Goal: Navigation & Orientation: Find specific page/section

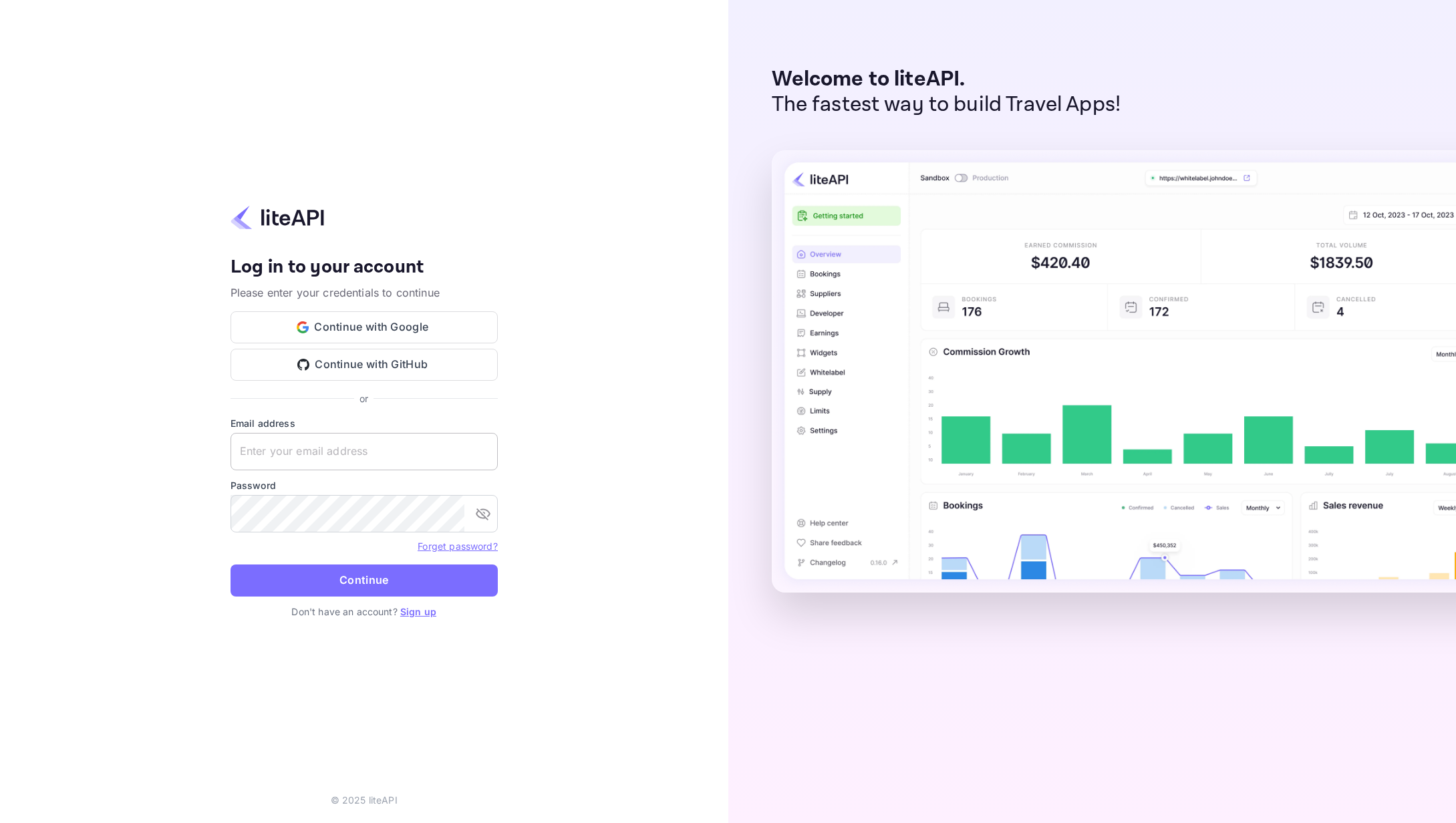
click at [335, 457] on input "text" at bounding box center [364, 452] width 268 height 37
type input "[EMAIL_ADDRESS][DOMAIN_NAME]"
click at [305, 568] on button "Continue" at bounding box center [364, 581] width 268 height 32
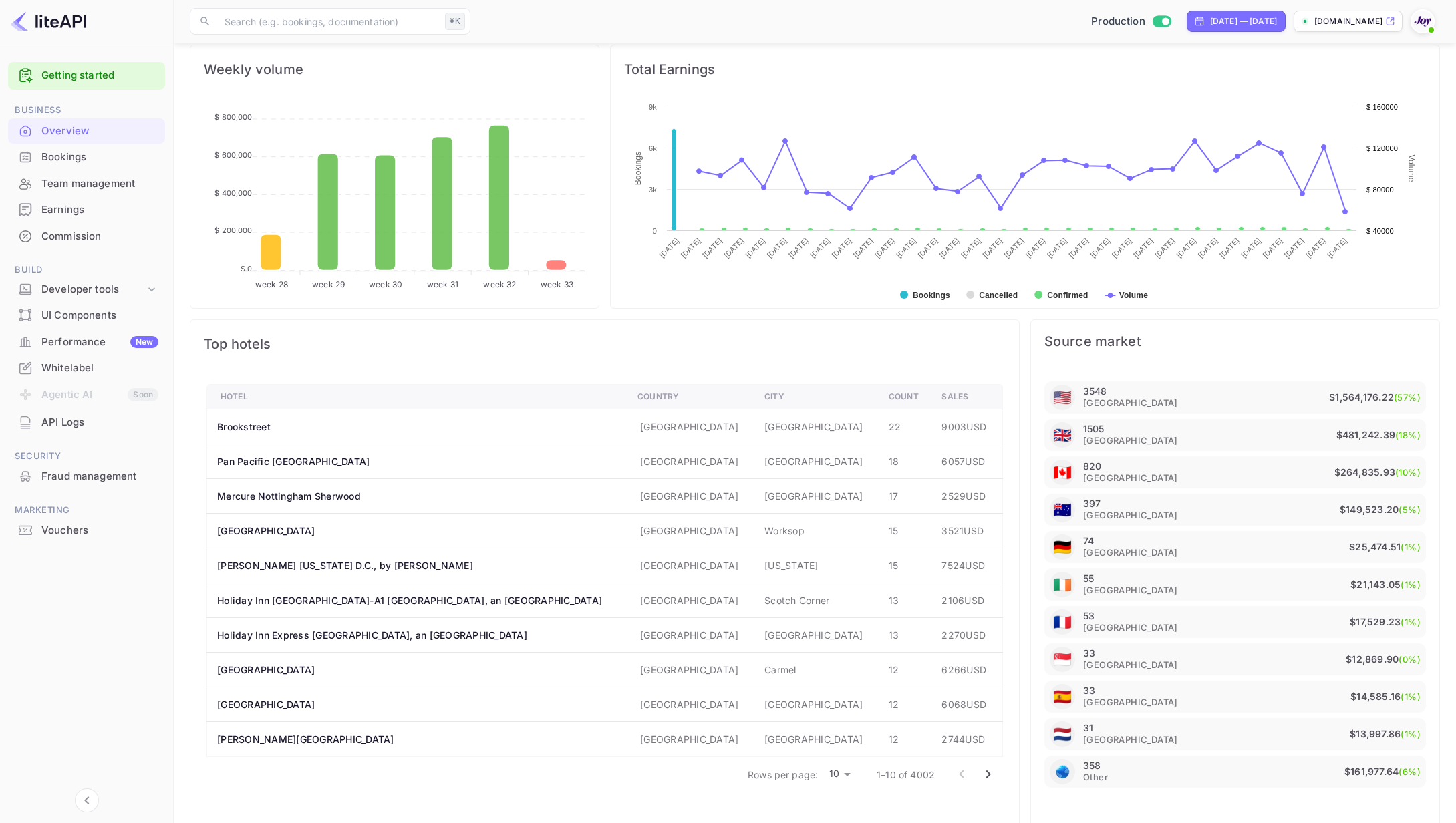
scroll to position [524, 0]
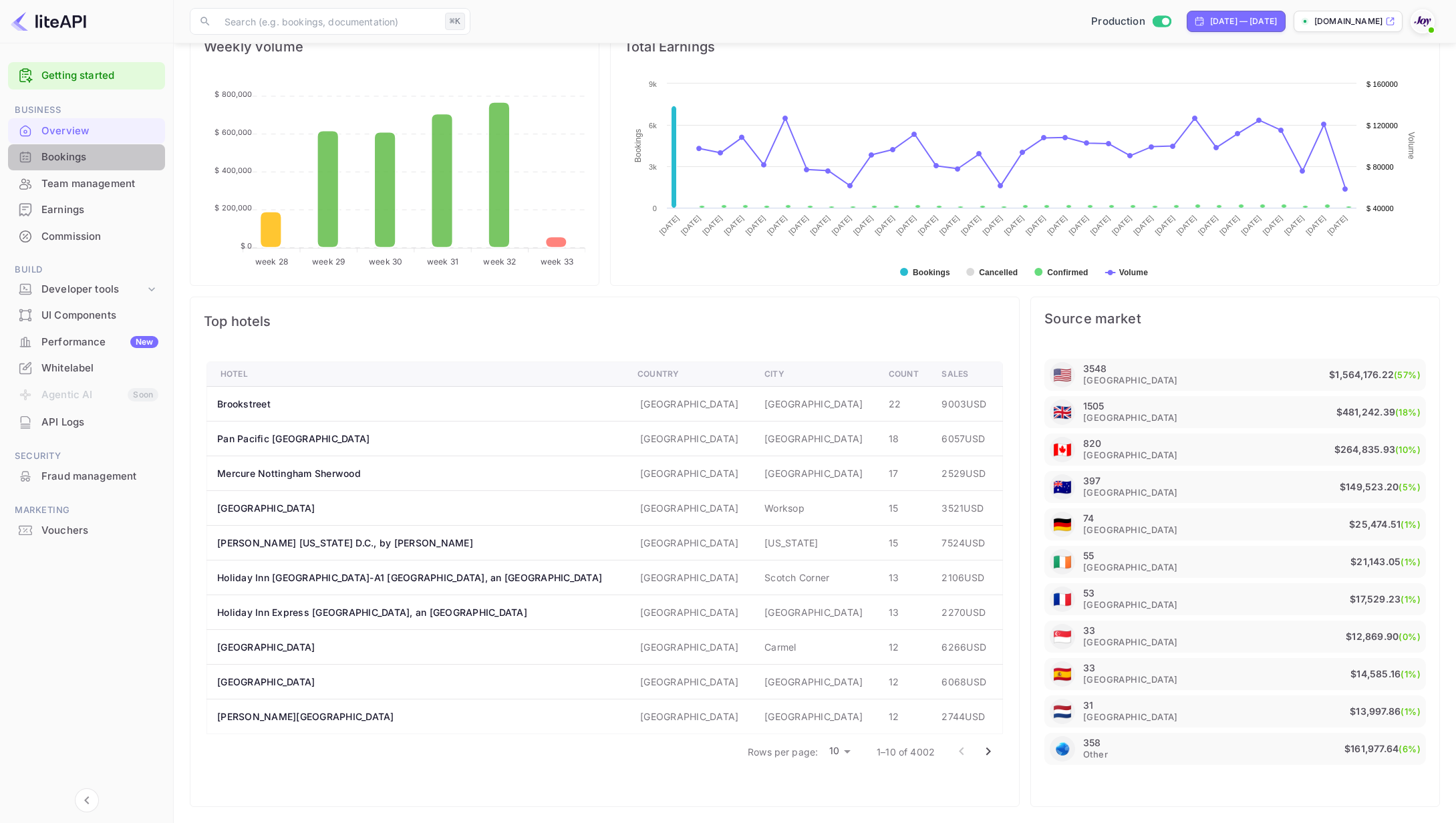
click at [67, 161] on div "Bookings" at bounding box center [100, 158] width 117 height 16
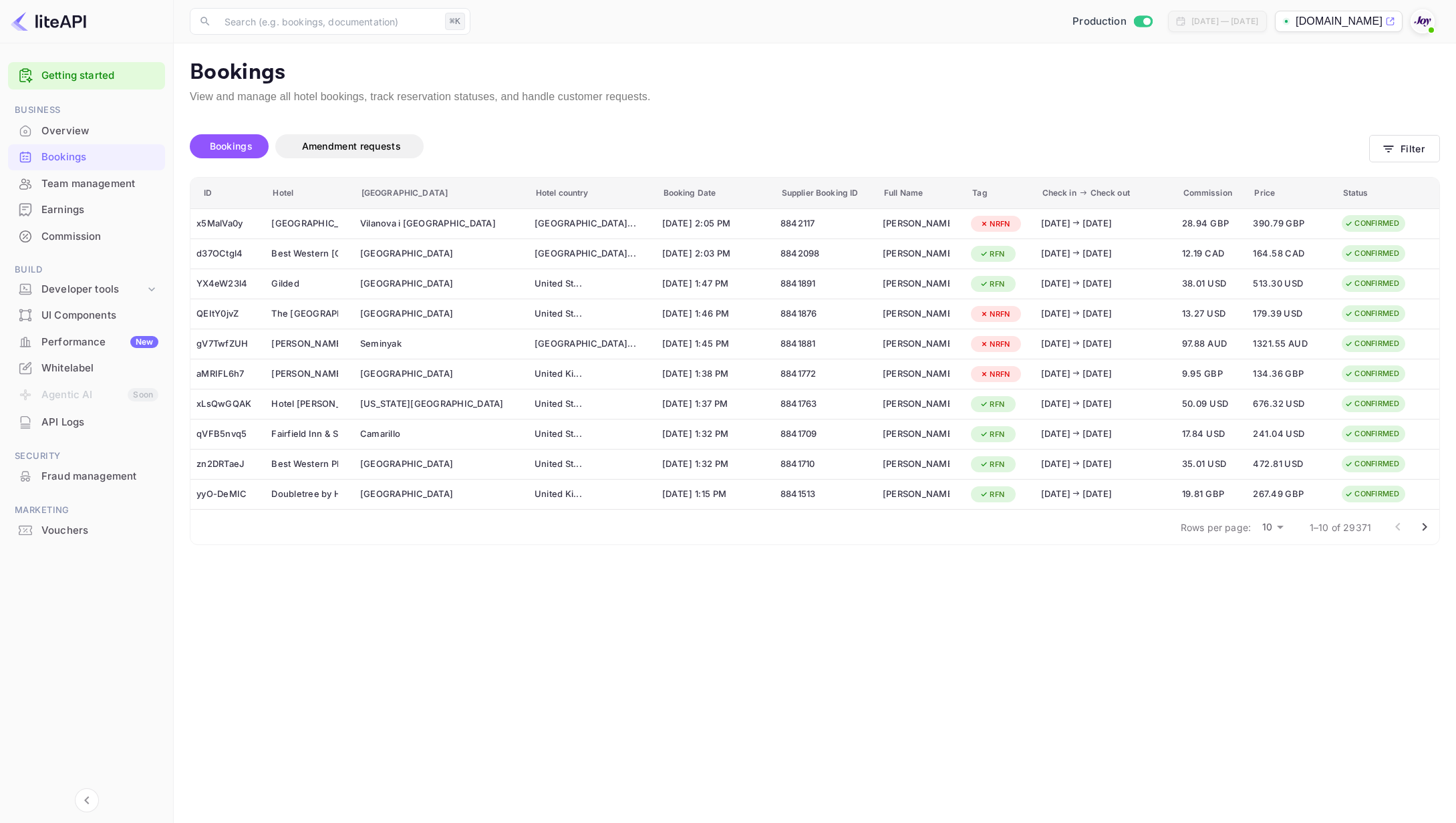
click at [68, 342] on div "Performance New" at bounding box center [100, 343] width 117 height 16
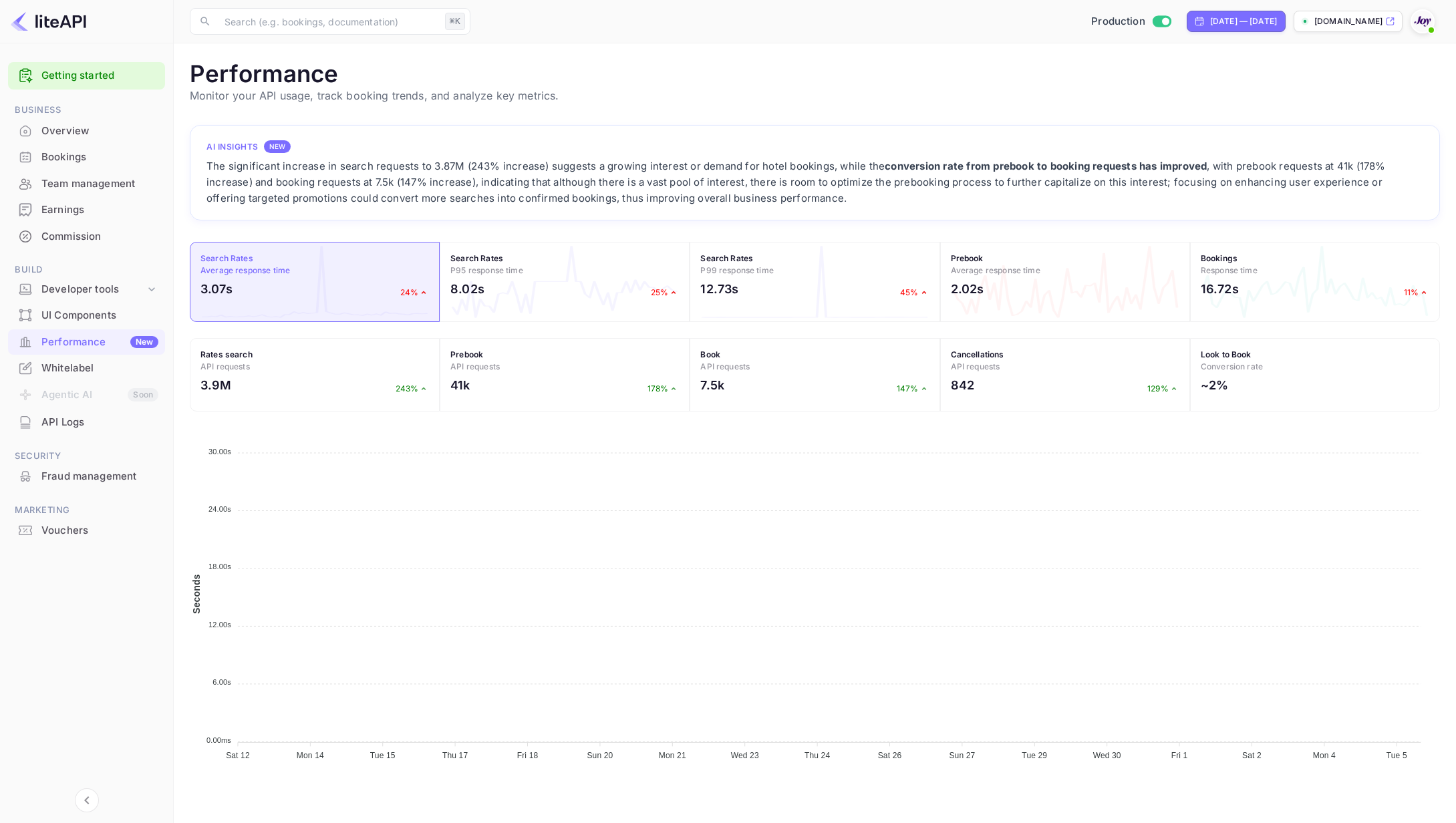
scroll to position [344, 1250]
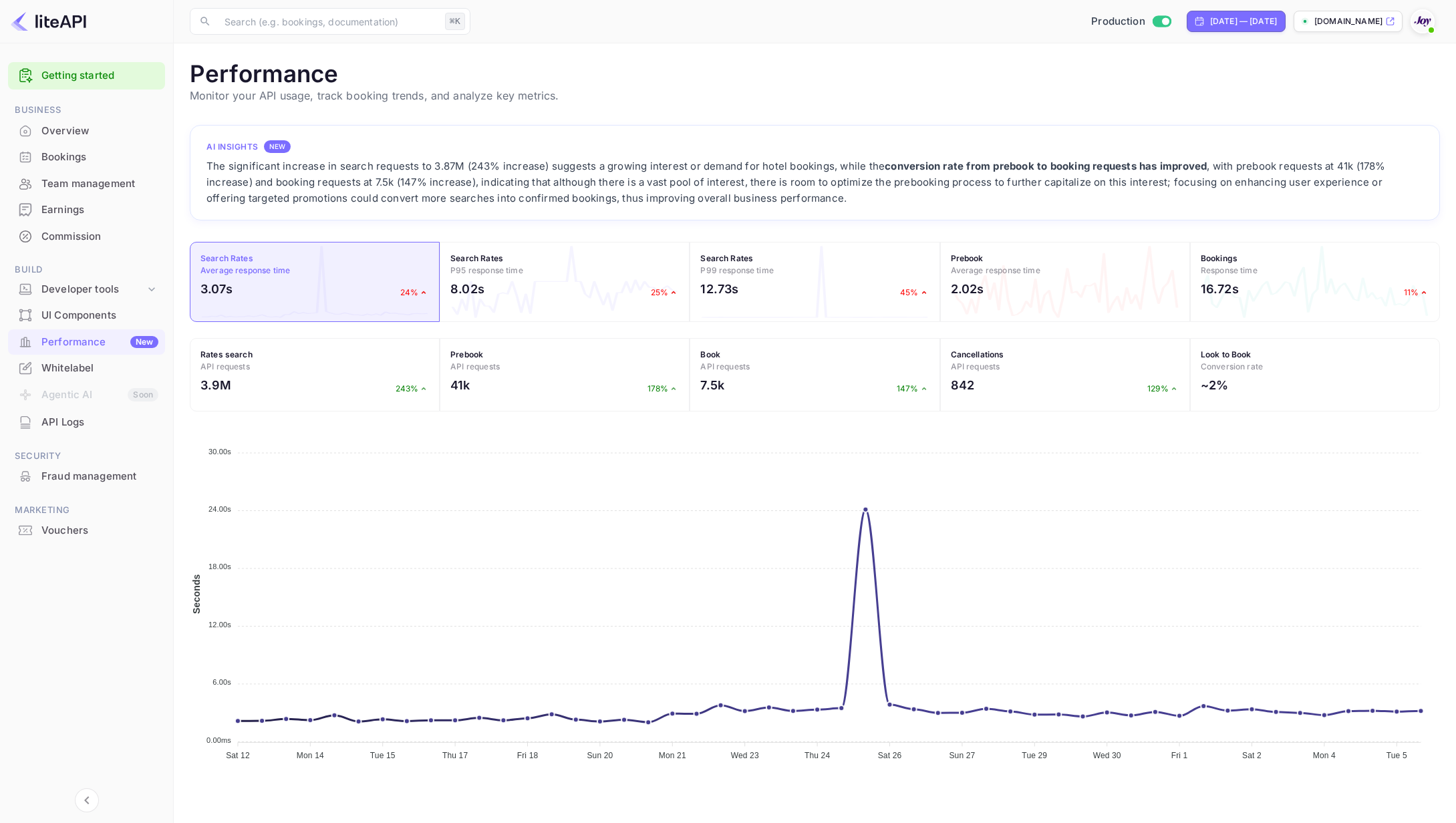
click at [73, 365] on div "Whitelabel" at bounding box center [100, 369] width 117 height 16
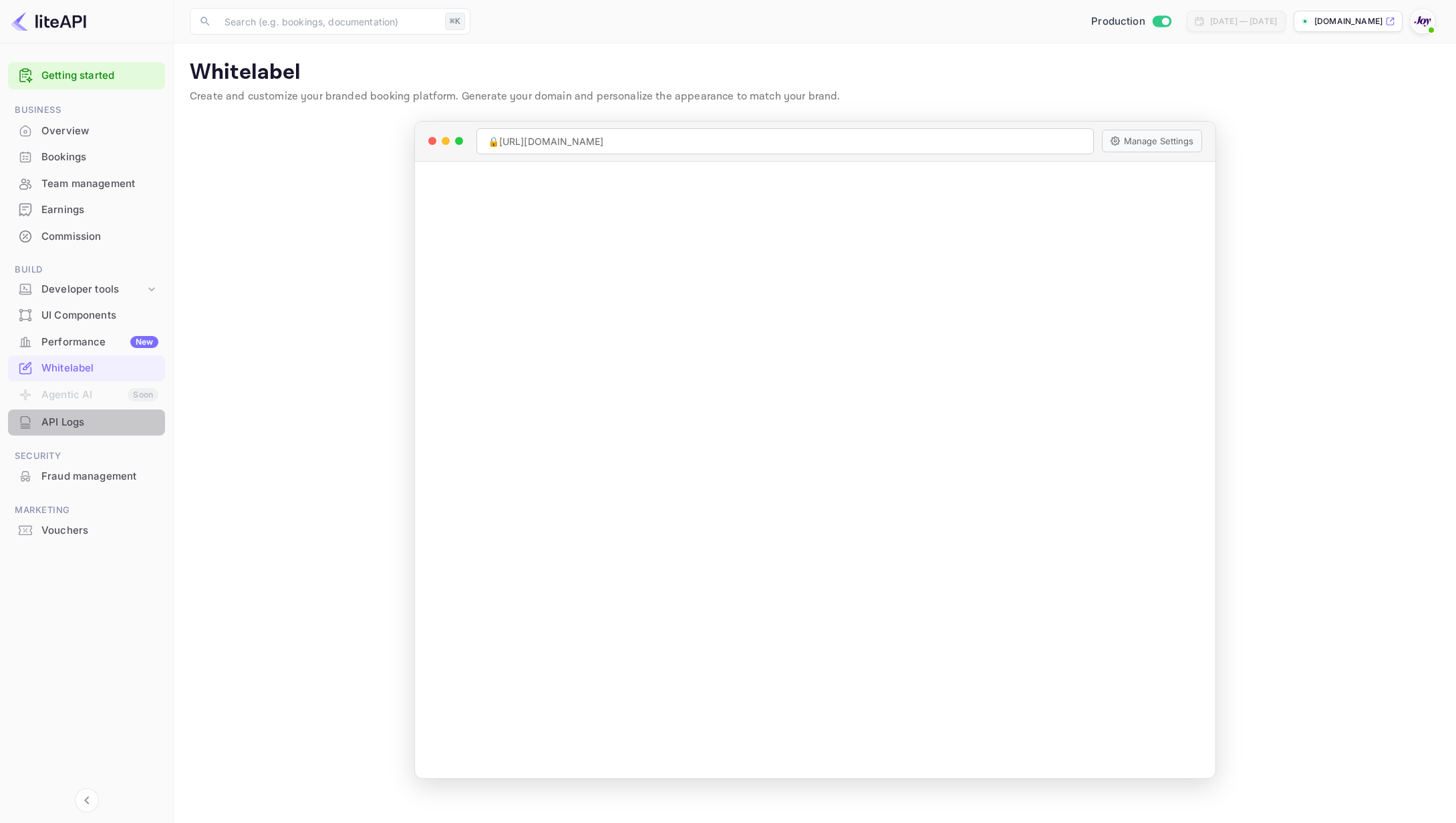
click at [63, 425] on div "API Logs" at bounding box center [100, 423] width 117 height 16
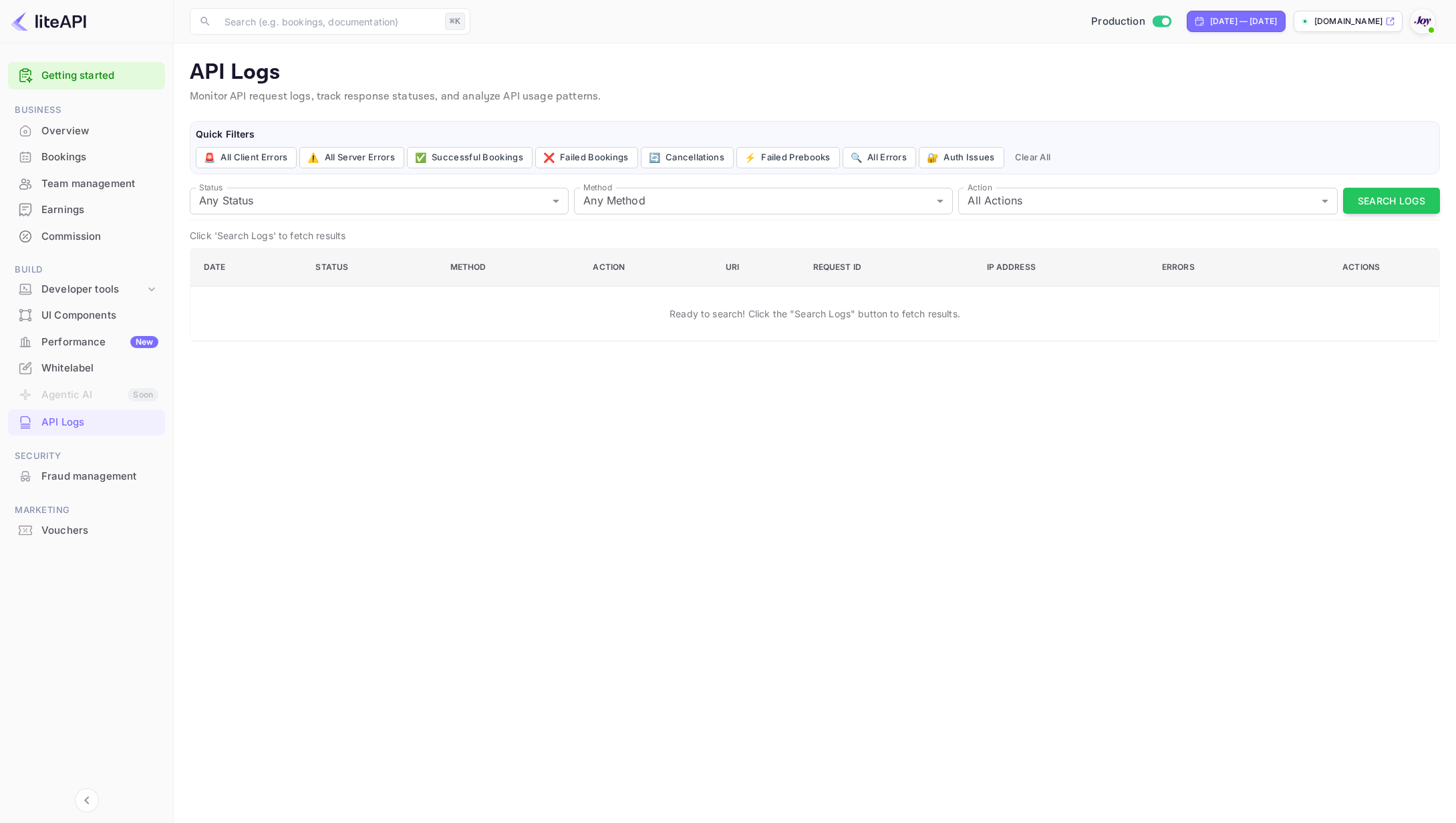
click at [80, 475] on div "Fraud management" at bounding box center [100, 477] width 117 height 16
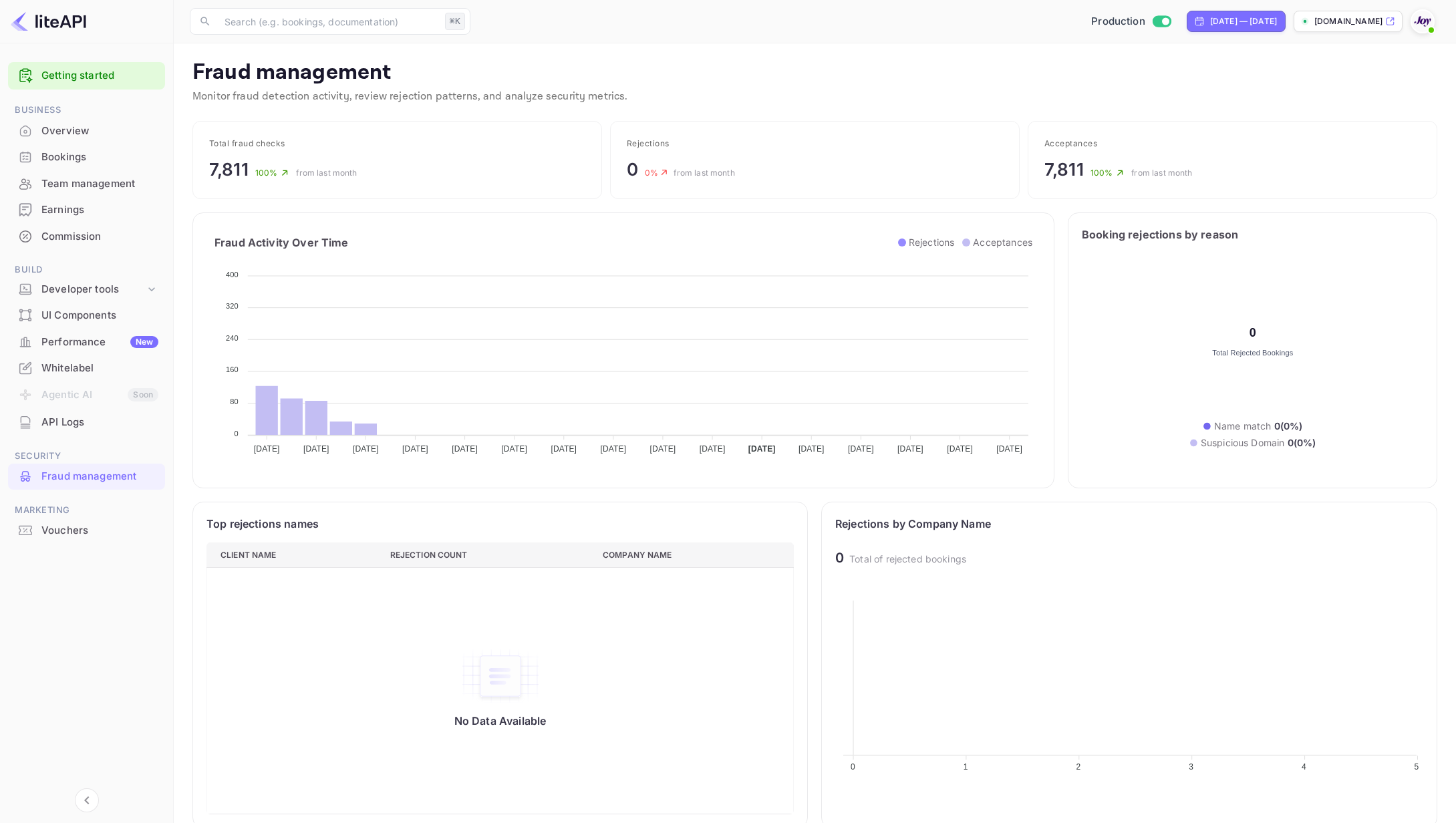
scroll to position [275, 589]
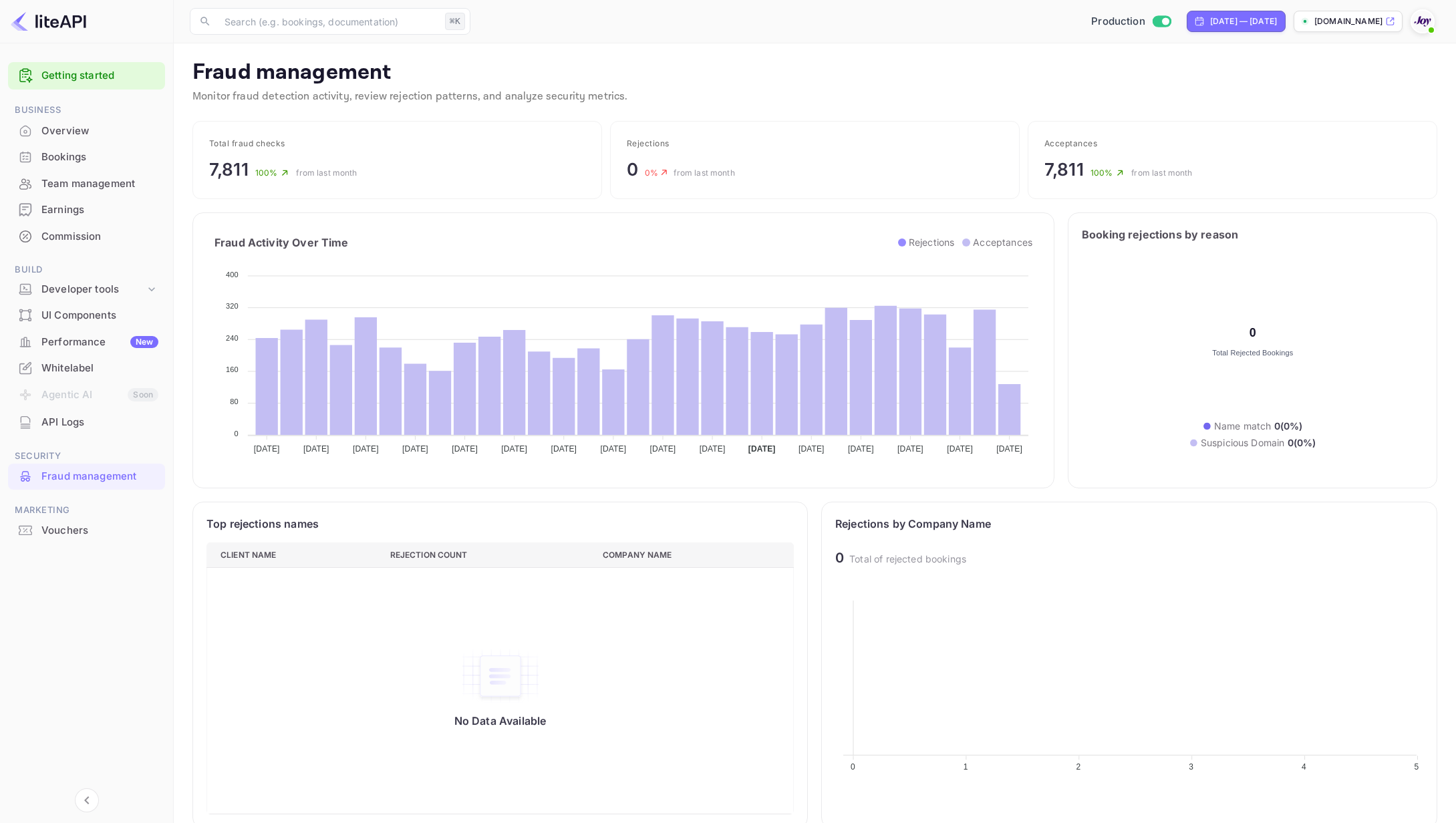
click at [62, 232] on div "Commission" at bounding box center [100, 237] width 117 height 16
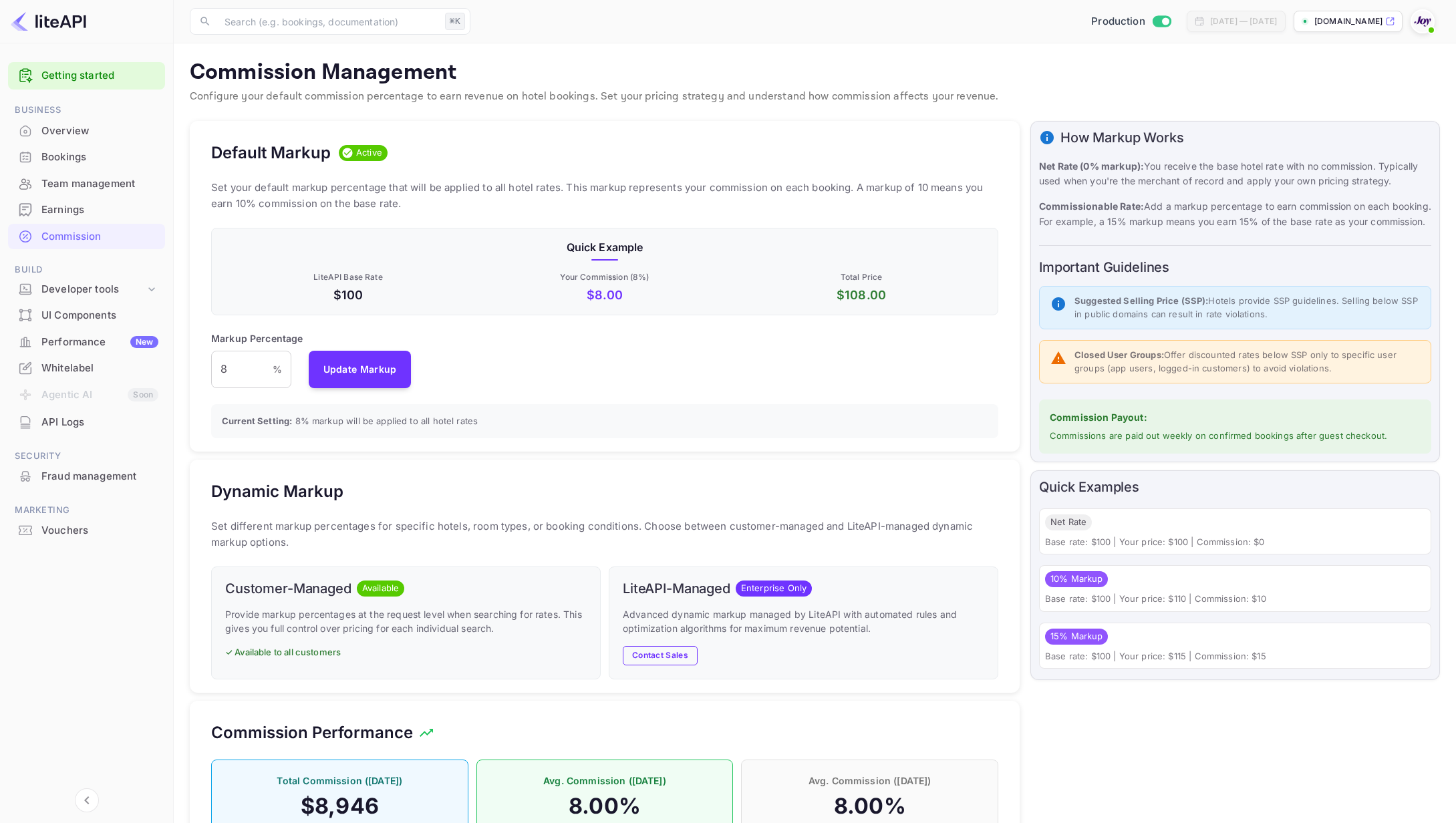
scroll to position [237, 787]
click at [58, 153] on div "Bookings" at bounding box center [100, 158] width 117 height 16
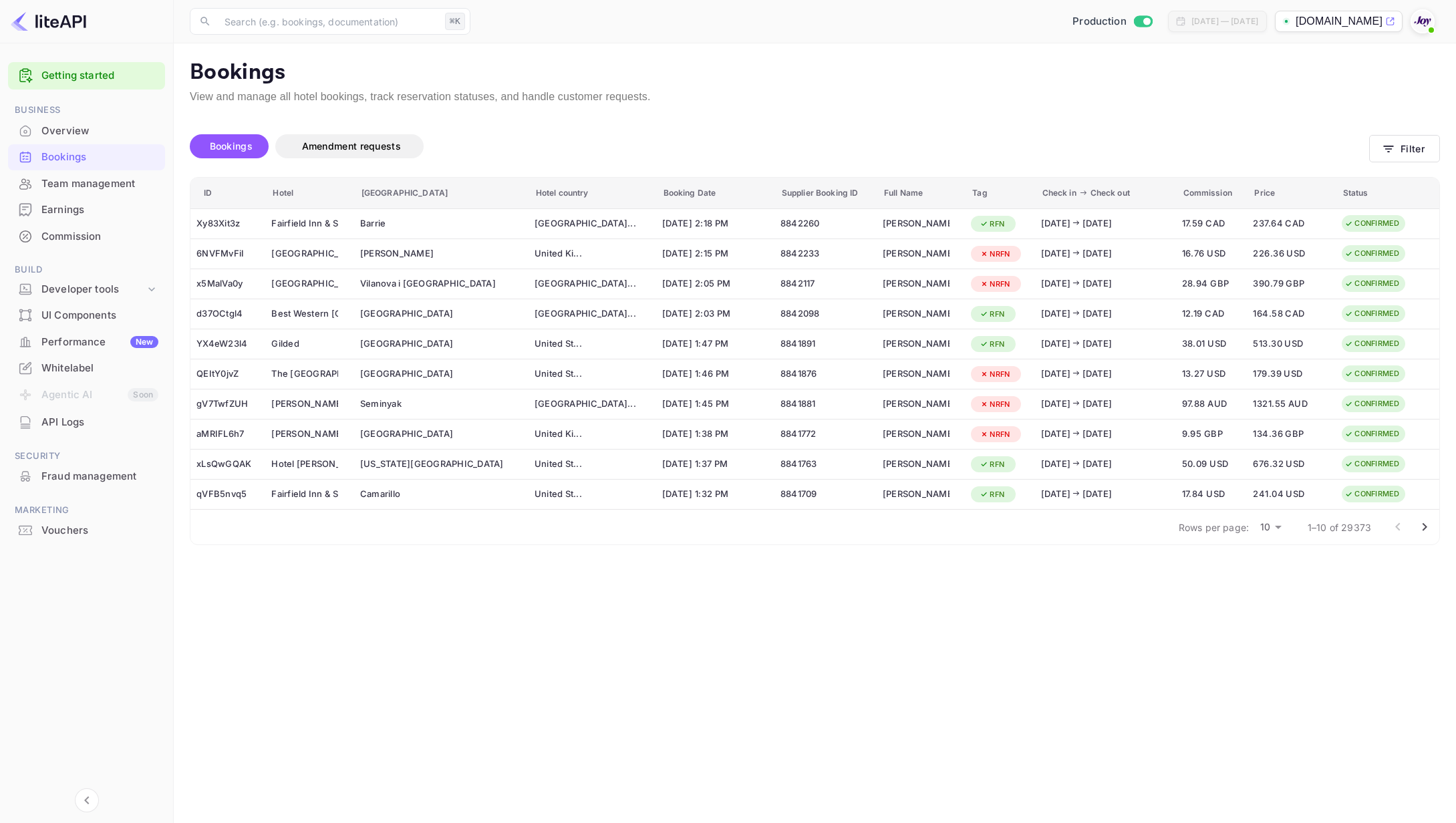
click at [56, 130] on div "Overview" at bounding box center [100, 132] width 117 height 16
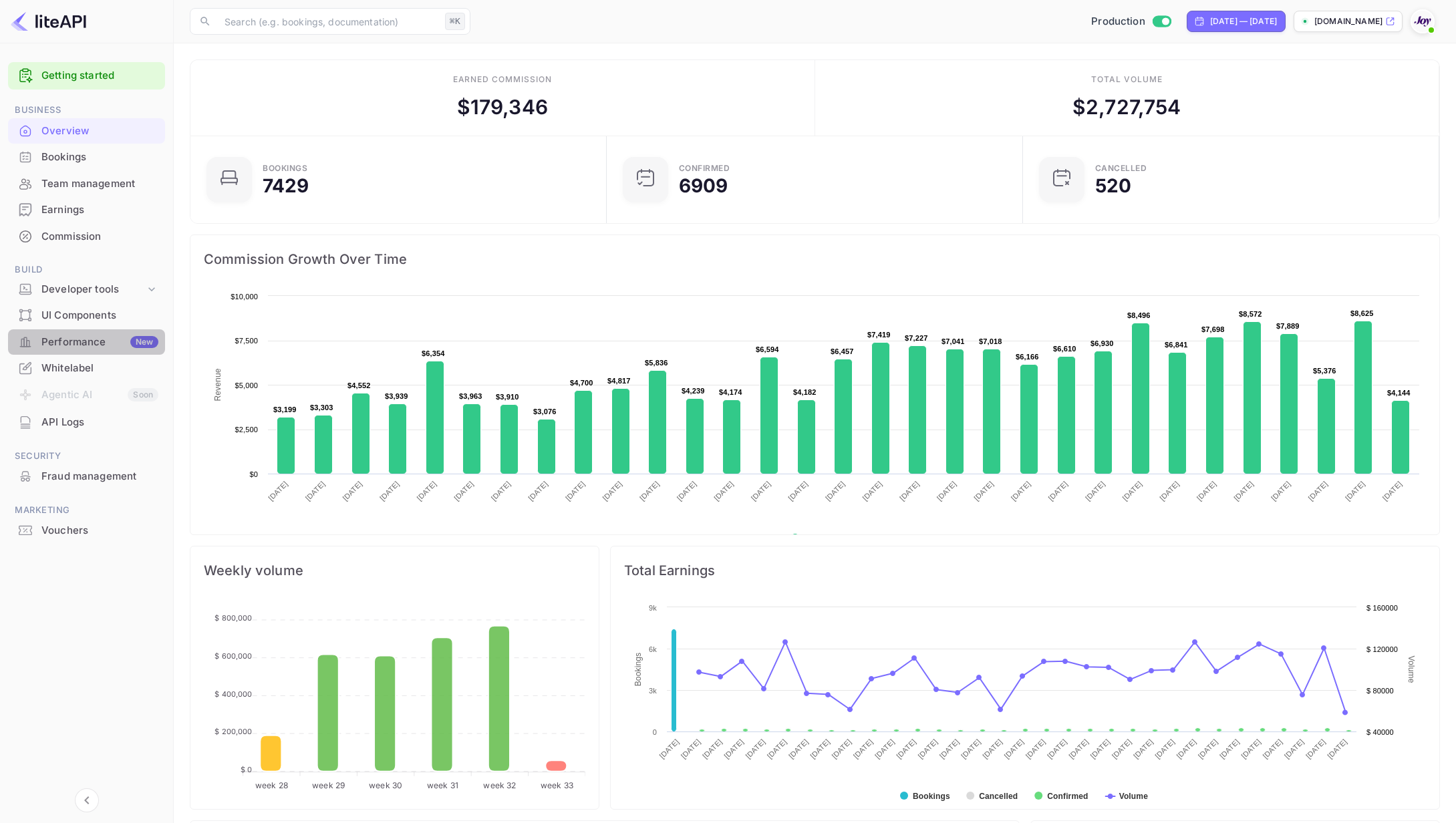
click at [72, 340] on div "Performance New" at bounding box center [100, 343] width 117 height 16
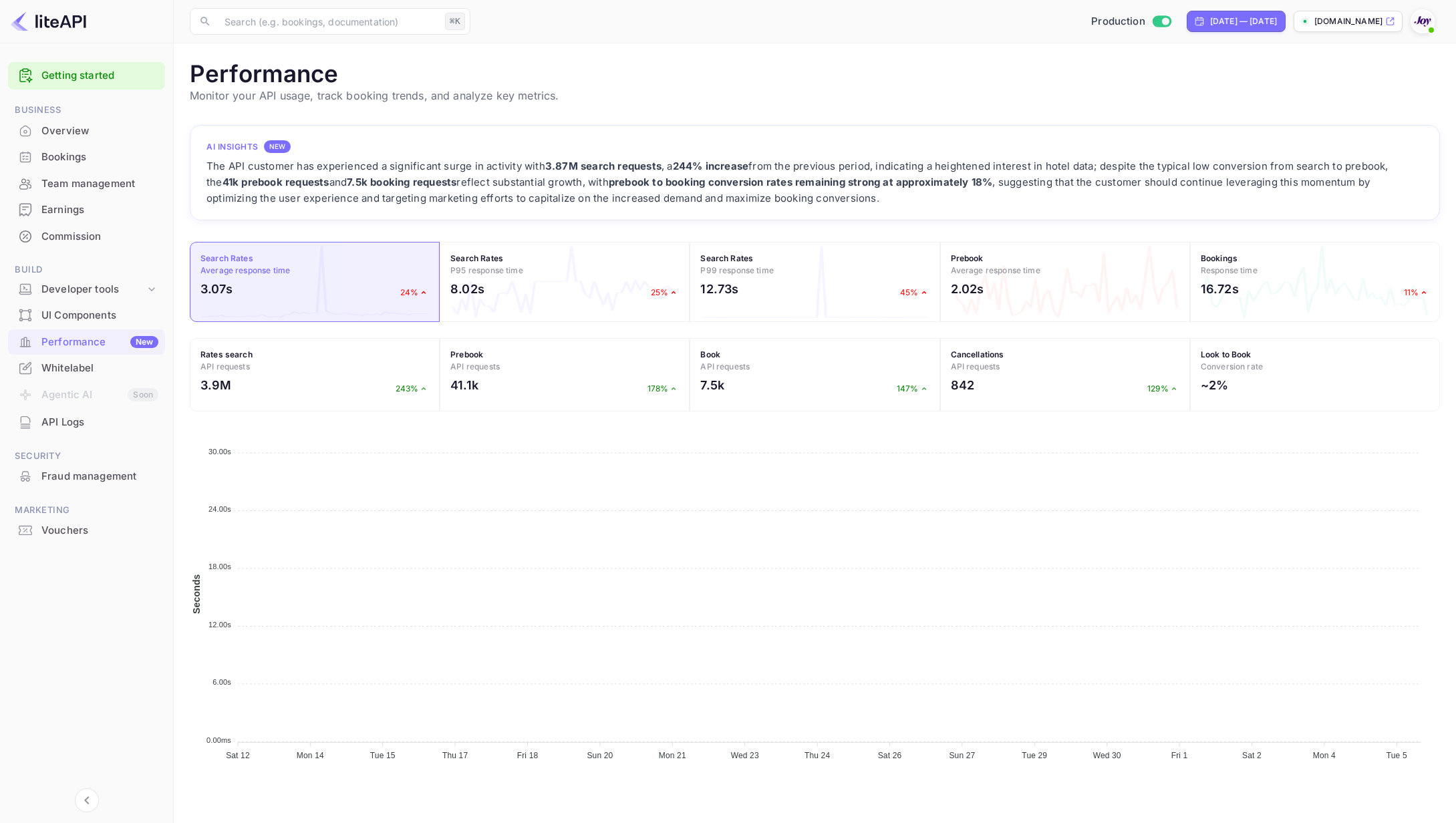
scroll to position [344, 1250]
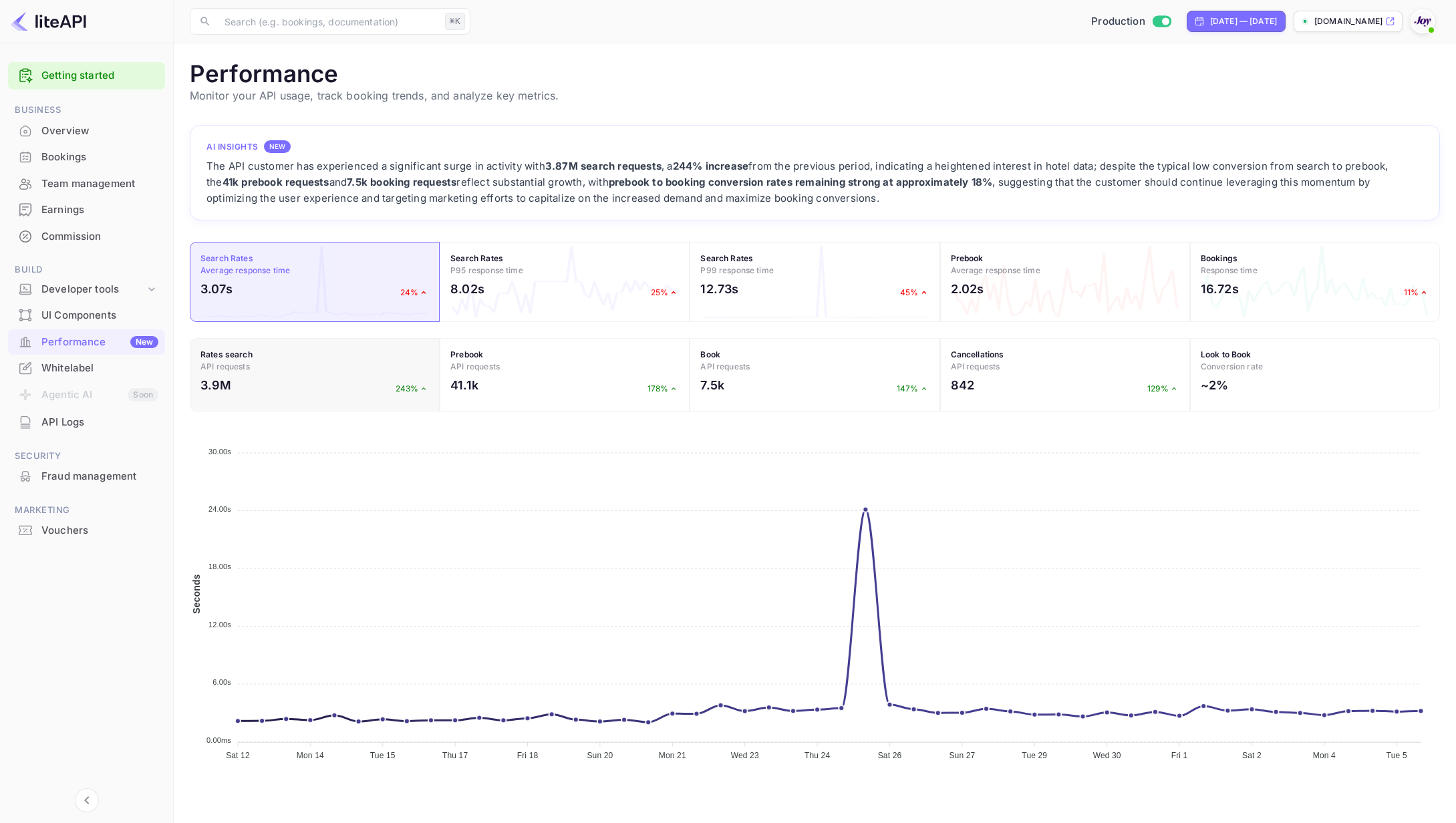
click at [351, 355] on h4 "Rates search API requests" at bounding box center [315, 361] width 228 height 24
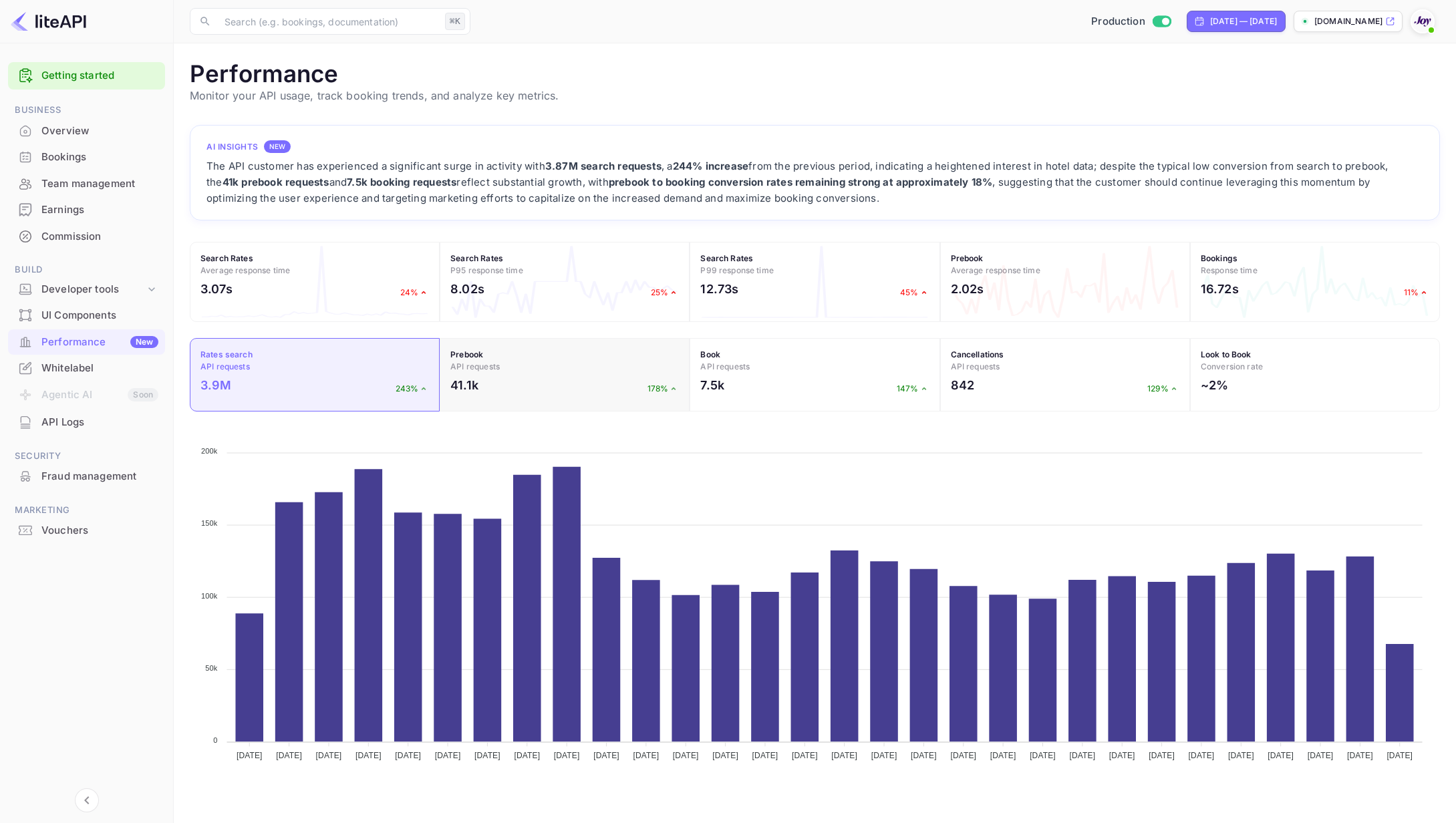
click at [586, 356] on h4 "Prebook API requests" at bounding box center [565, 361] width 228 height 24
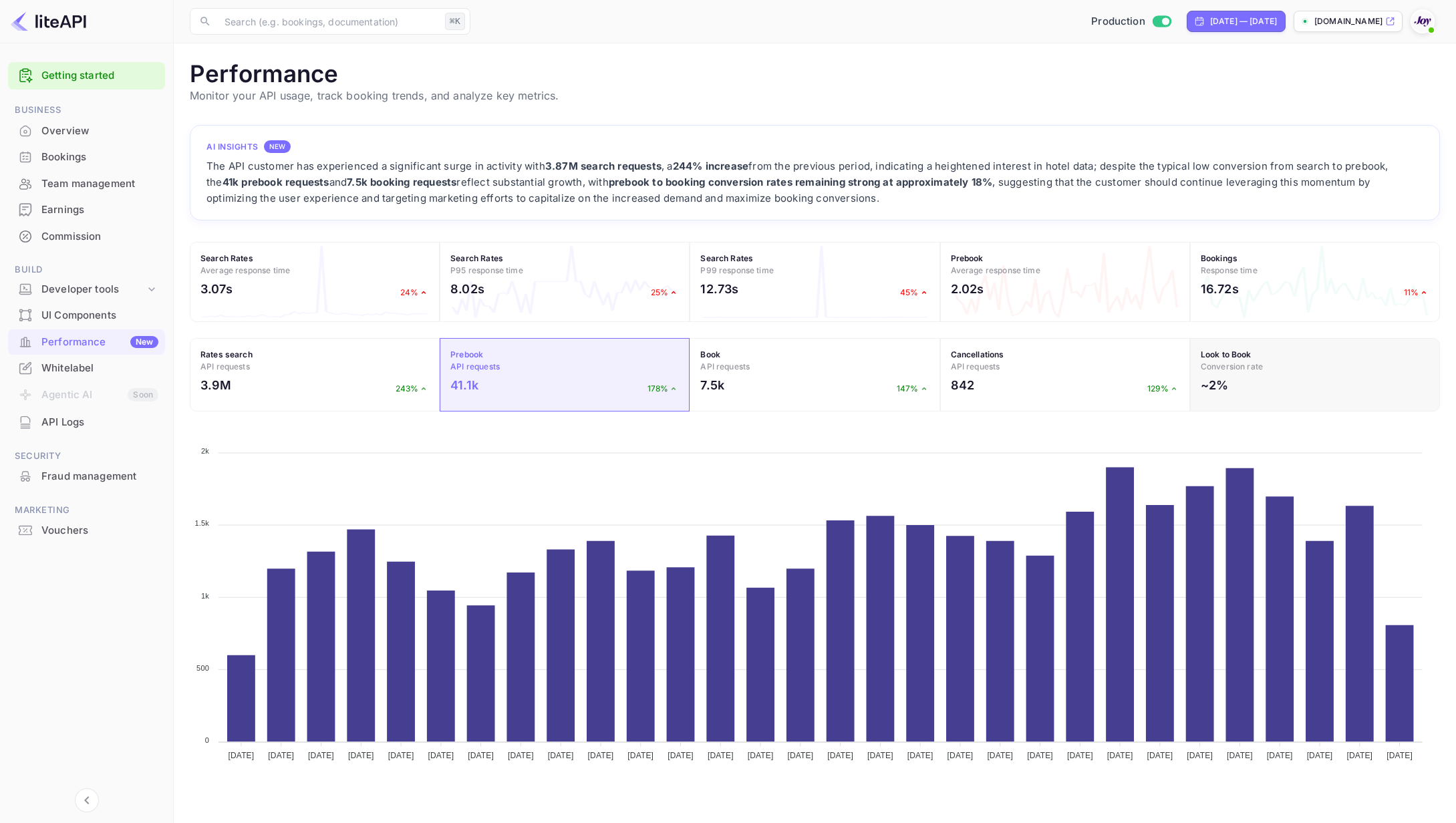
click at [1331, 374] on div "Look to Book Conversion rate ~2%" at bounding box center [1315, 375] width 250 height 73
click at [1253, 365] on span "Conversion rate" at bounding box center [1231, 366] width 62 height 10
click at [1261, 357] on h4 "Look to Book Conversion rate" at bounding box center [1315, 361] width 228 height 24
click at [805, 373] on div "Book API requests 7.5k 147%" at bounding box center [814, 375] width 250 height 73
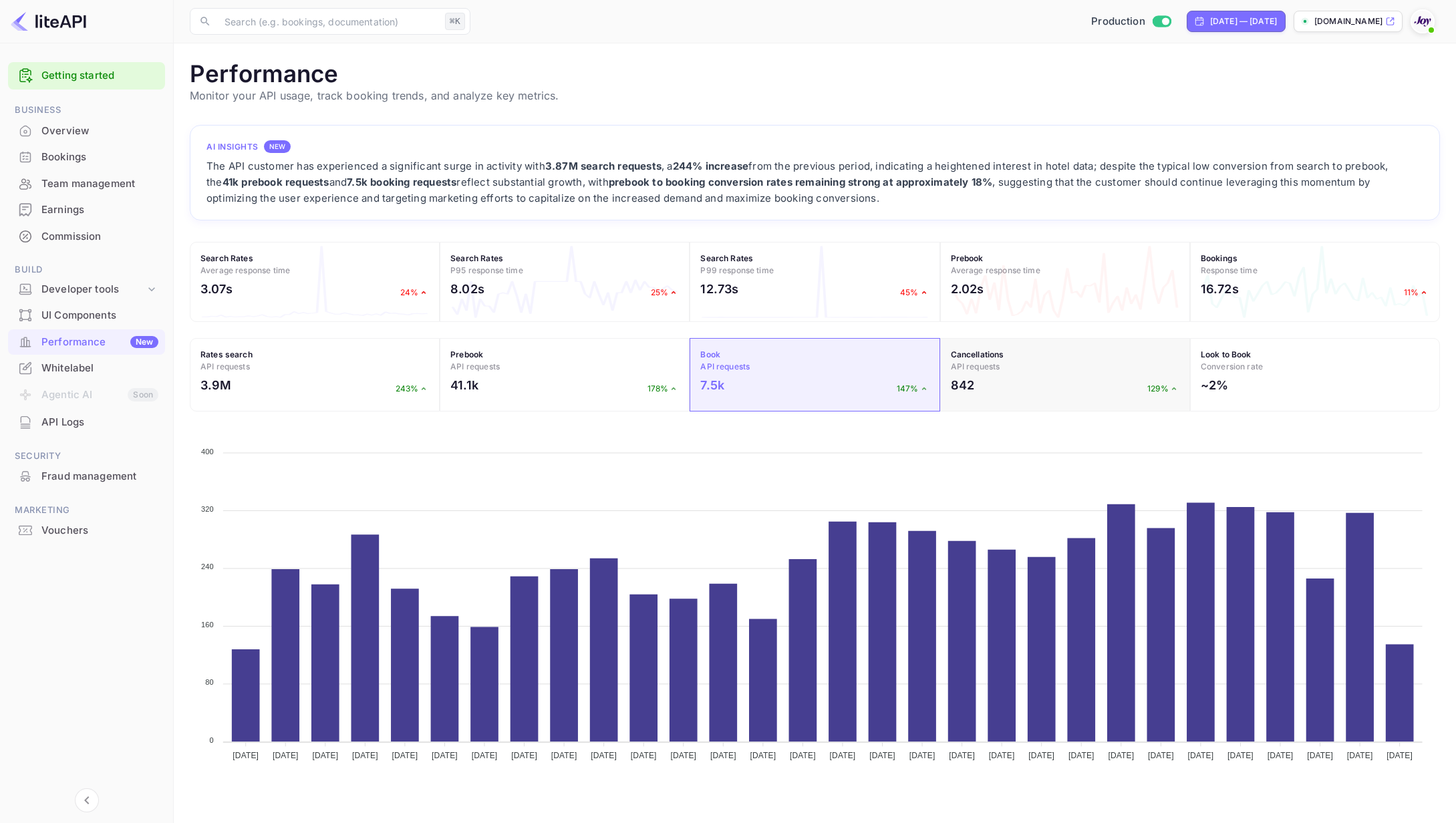
click at [1037, 374] on div "Cancellations API requests 842 129%" at bounding box center [1065, 375] width 250 height 73
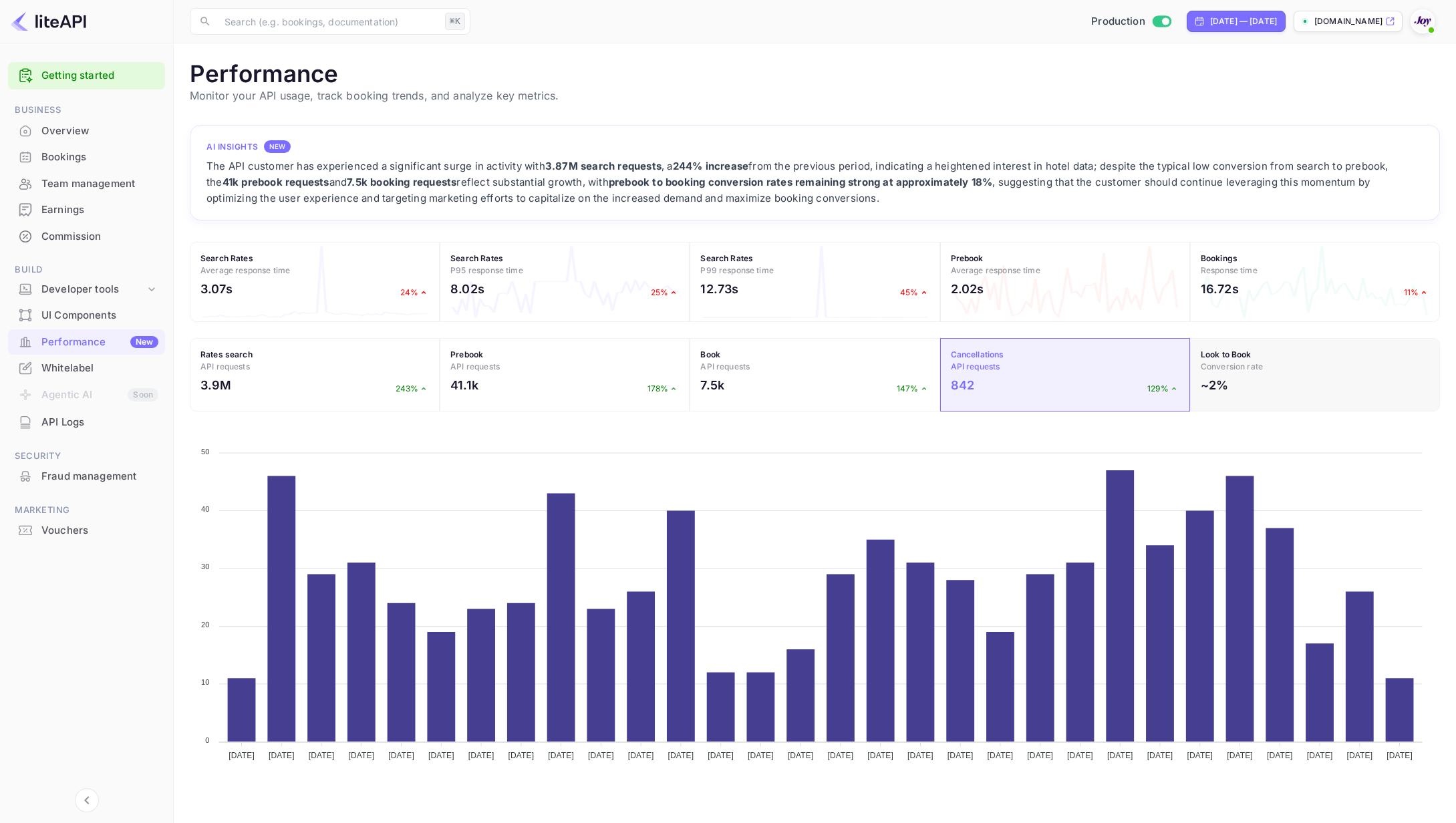
click at [1289, 367] on h4 "Look to Book Conversion rate" at bounding box center [1315, 361] width 228 height 24
click at [1241, 369] on span "Conversion rate" at bounding box center [1231, 366] width 62 height 10
click at [1238, 360] on h4 "Look to Book Conversion rate" at bounding box center [1315, 361] width 228 height 24
click at [1292, 268] on h4 "Bookings Response time" at bounding box center [1315, 265] width 228 height 24
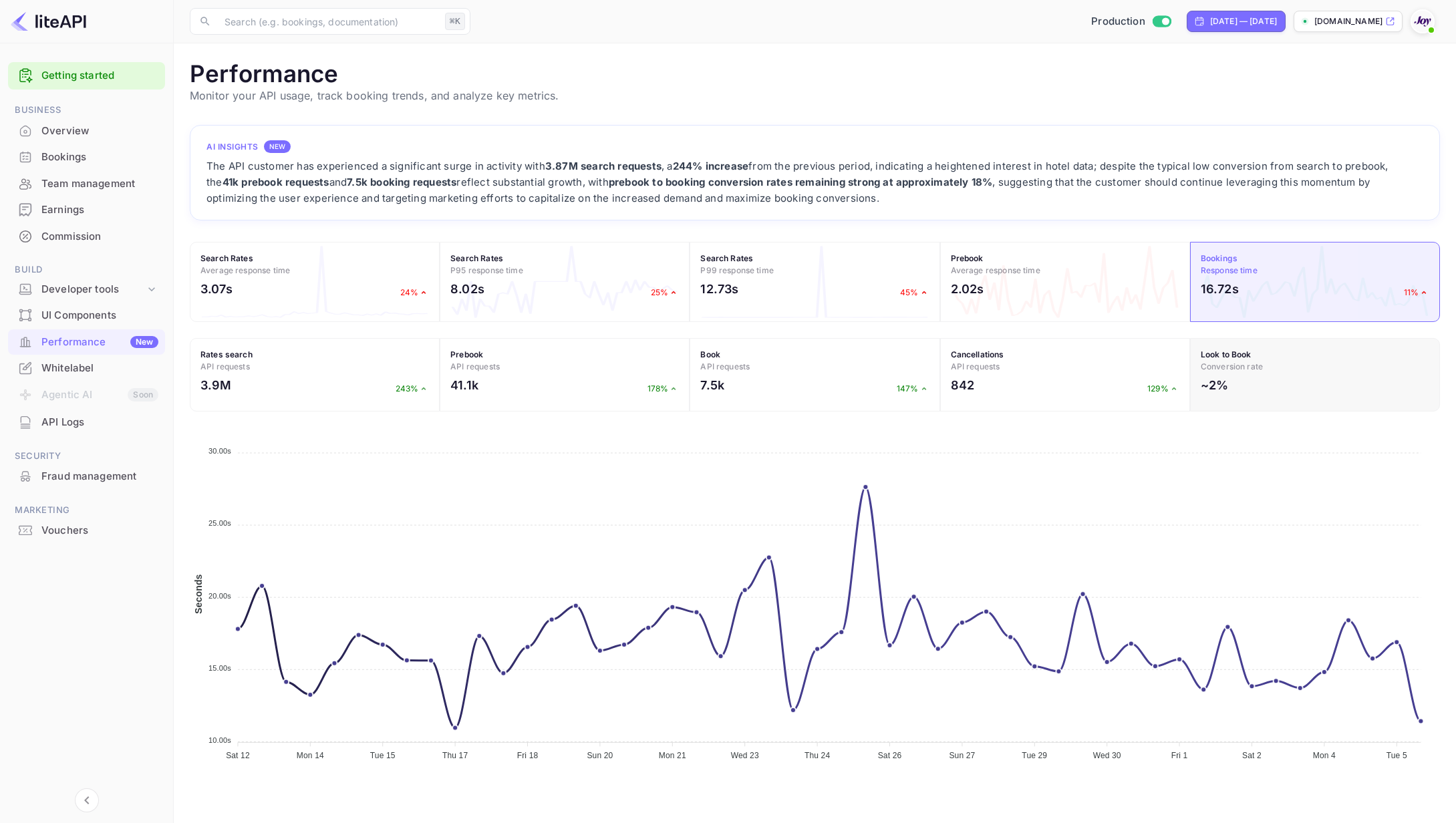
click at [1289, 370] on h4 "Look to Book Conversion rate" at bounding box center [1315, 361] width 228 height 24
click at [1241, 374] on div "Look to Book Conversion rate ~2%" at bounding box center [1315, 375] width 250 height 73
click at [1206, 391] on h2 "~2%" at bounding box center [1214, 385] width 27 height 18
click at [997, 377] on div "842 129%" at bounding box center [1065, 389] width 228 height 24
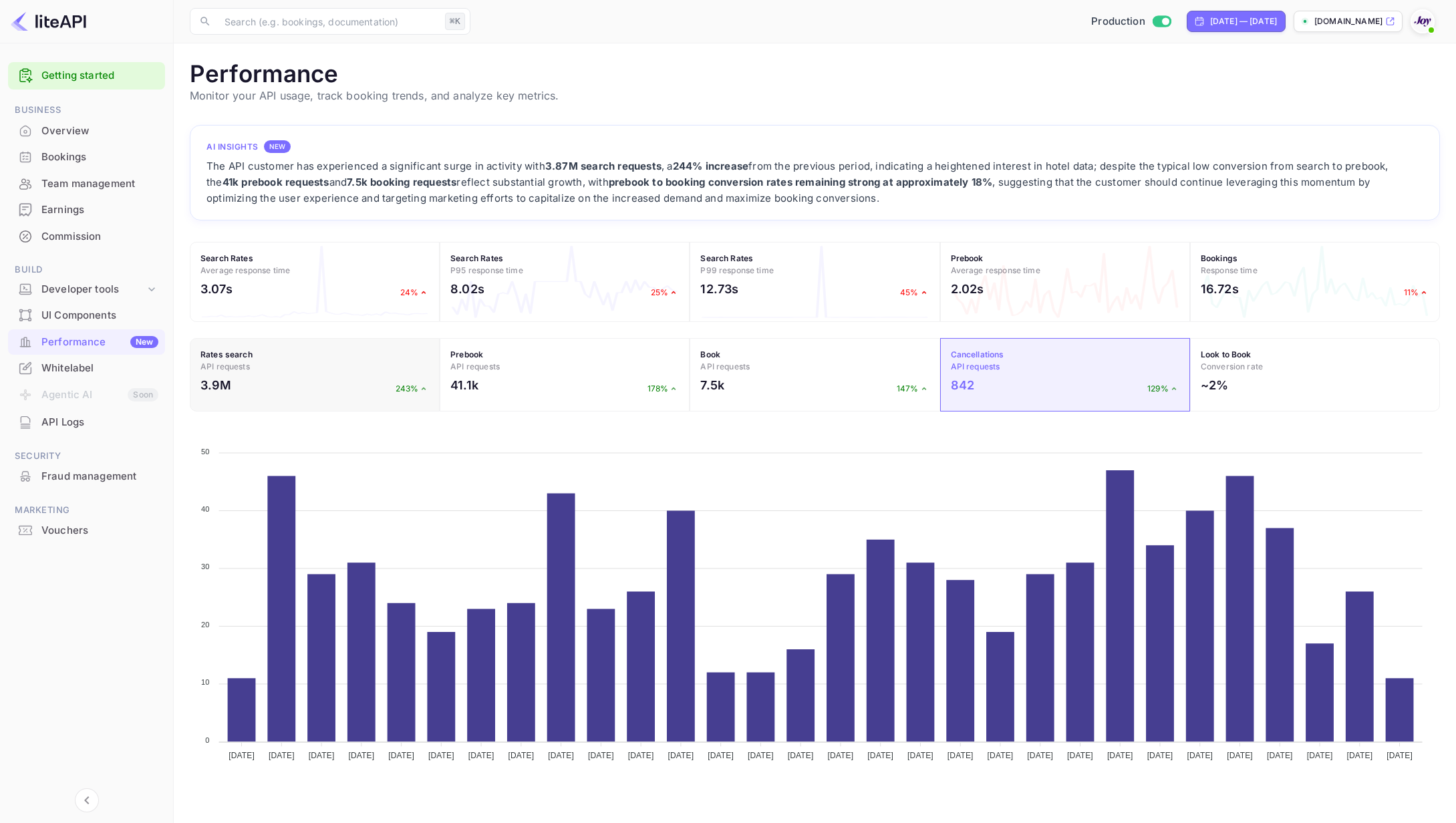
click at [239, 370] on span "API requests" at bounding box center [225, 366] width 50 height 10
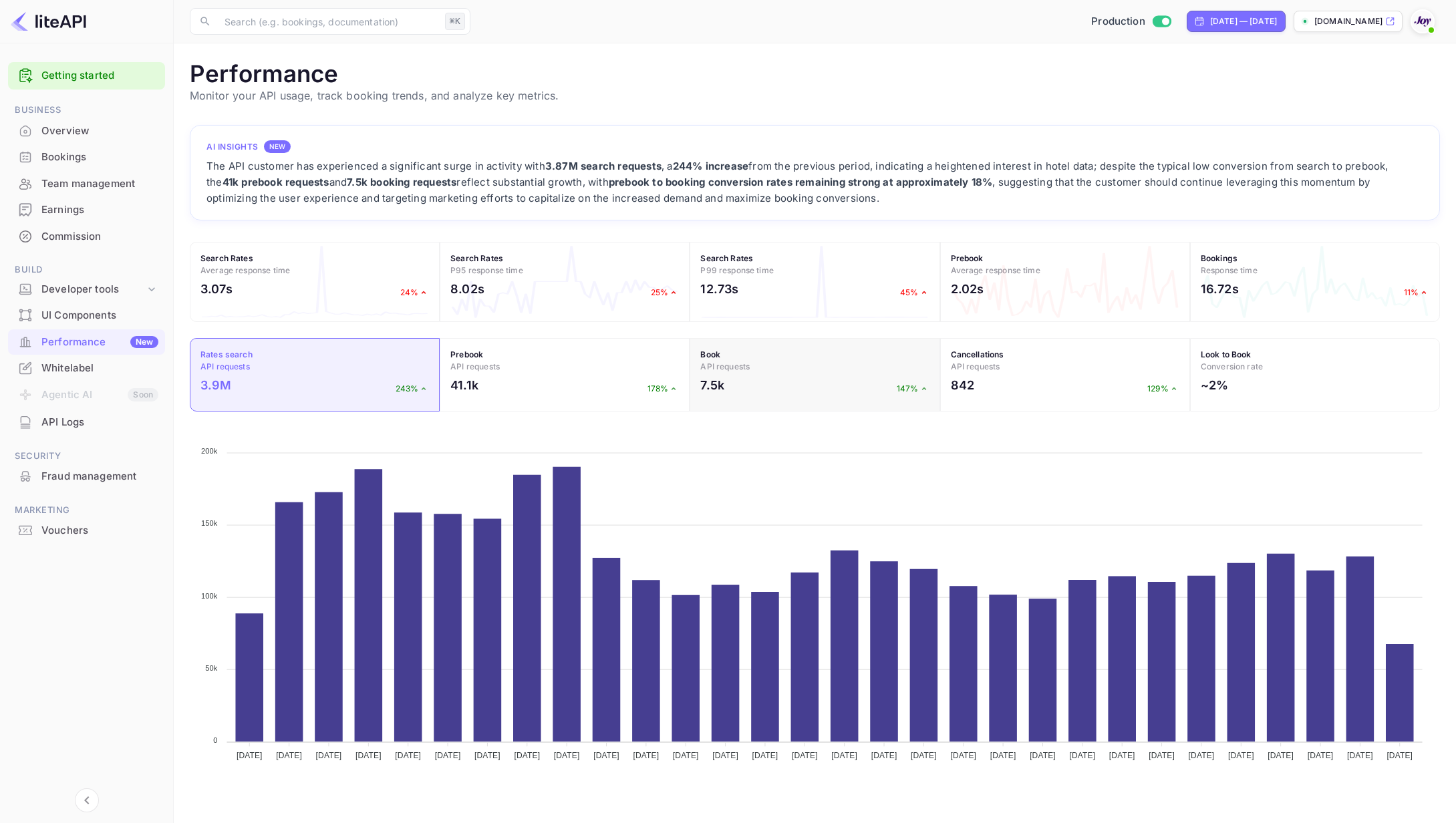
click at [811, 362] on h4 "Book API requests" at bounding box center [814, 361] width 228 height 24
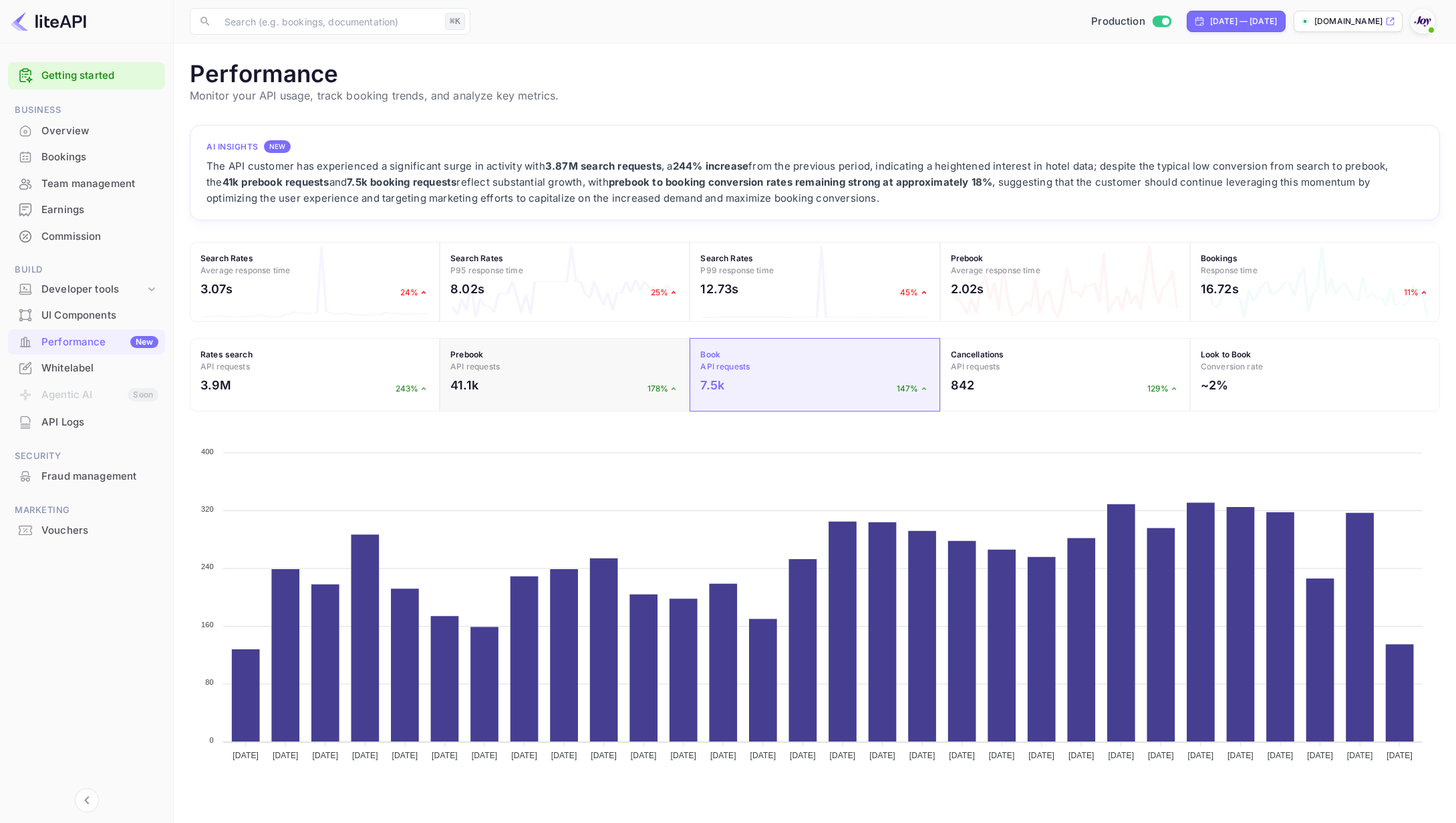
click at [582, 357] on h4 "Prebook API requests" at bounding box center [565, 361] width 228 height 24
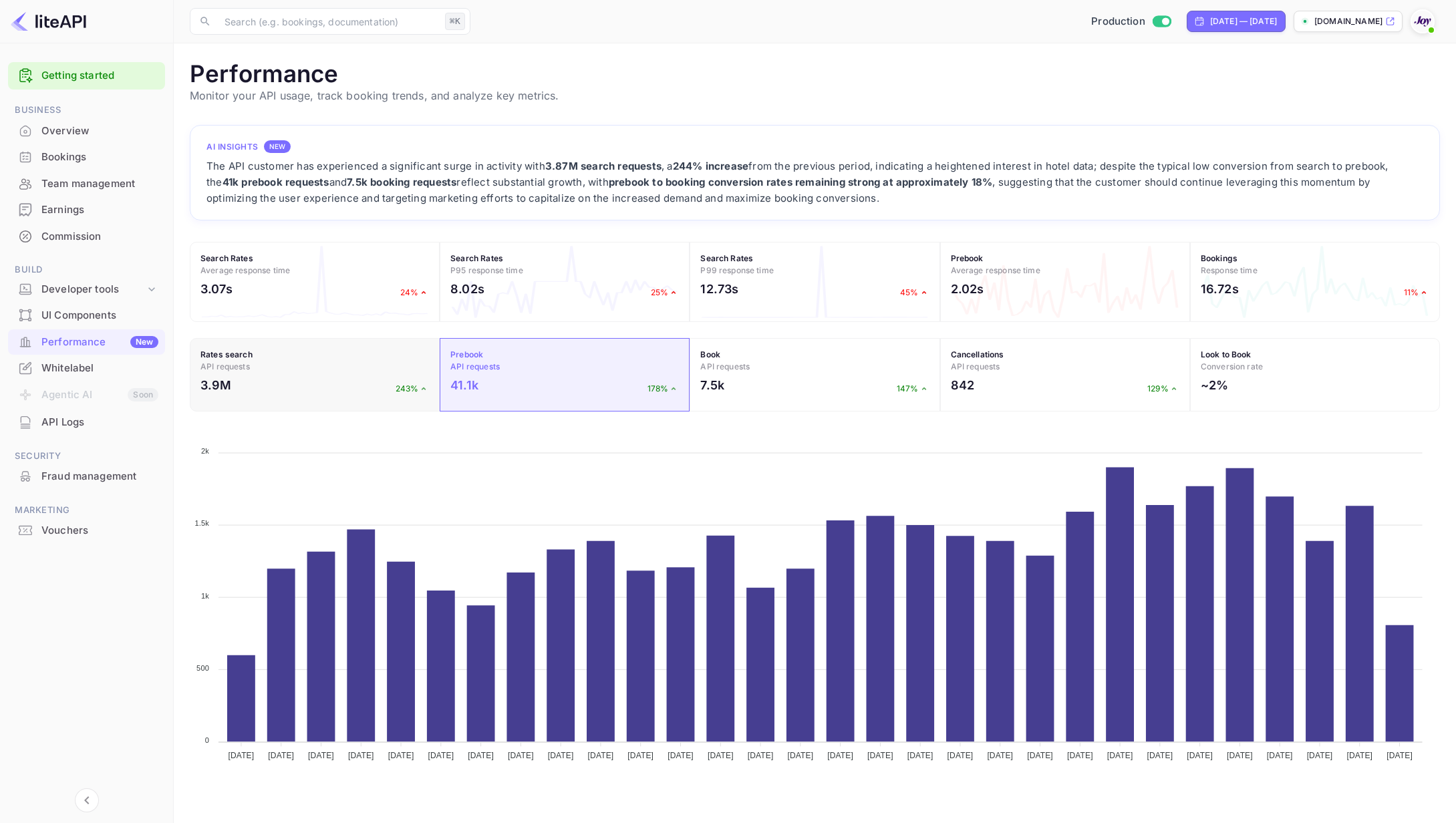
click at [295, 378] on div "3.9M 243%" at bounding box center [315, 389] width 228 height 24
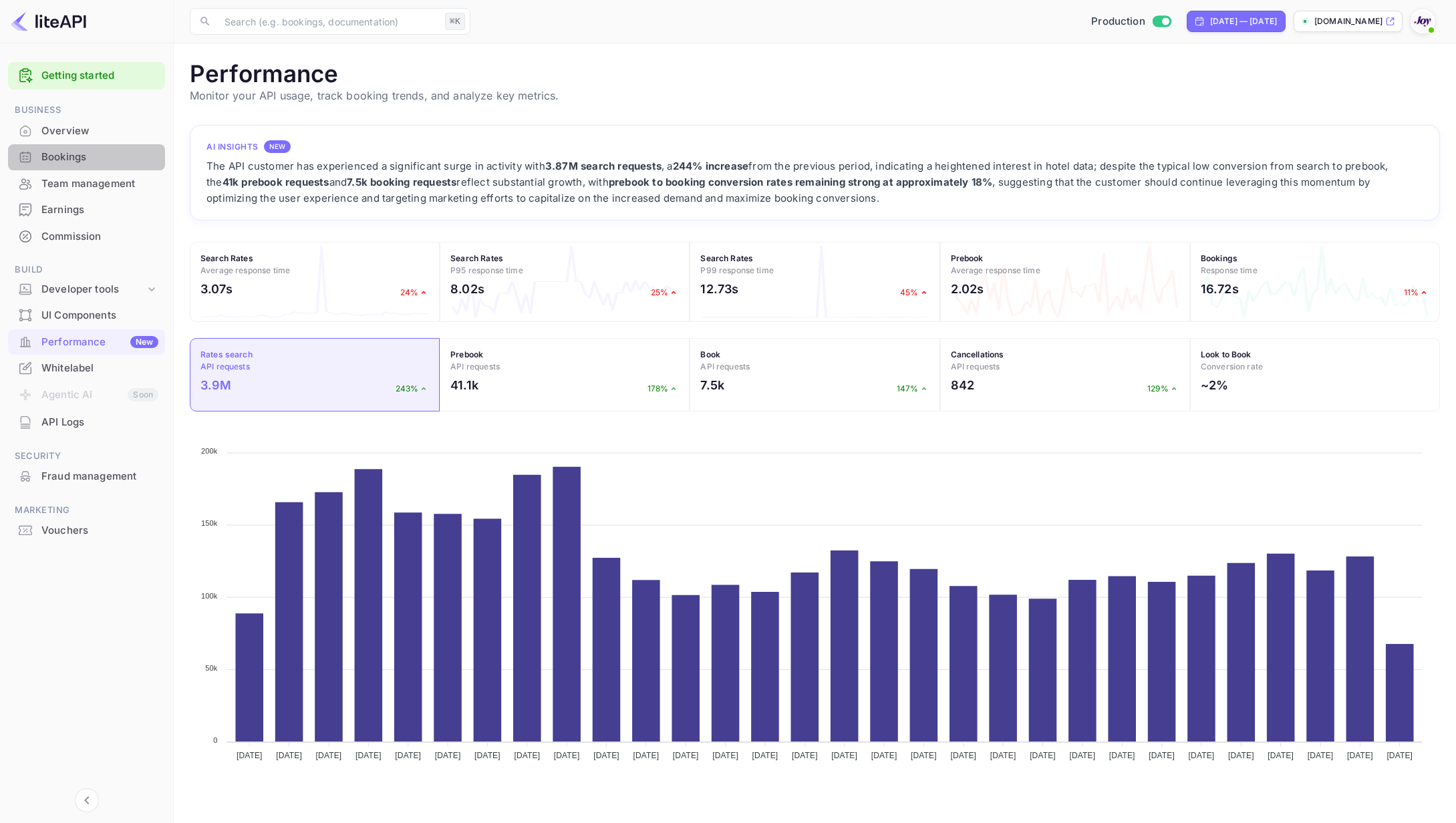
click at [73, 156] on div "Bookings" at bounding box center [100, 158] width 117 height 16
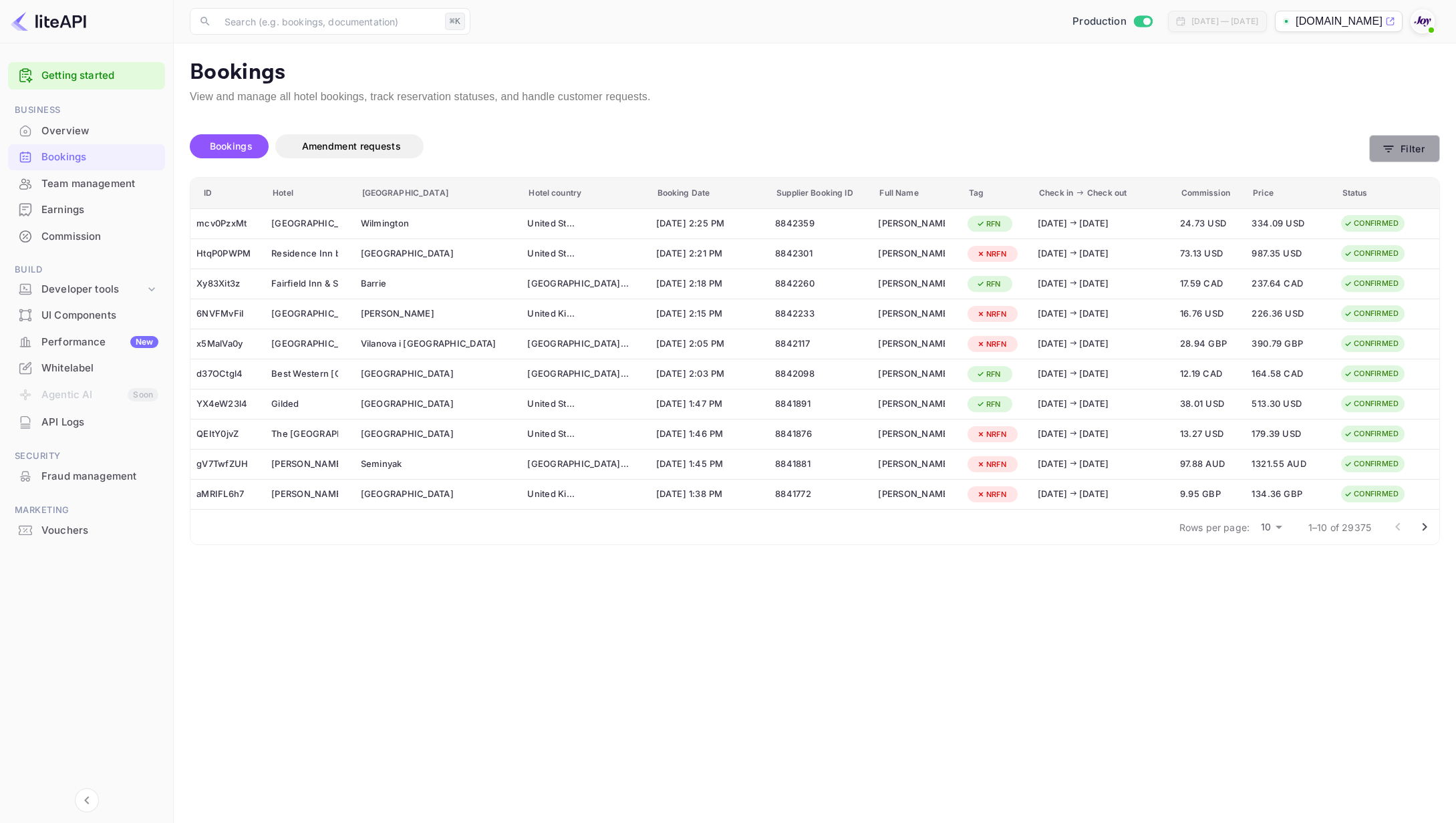
click at [1410, 147] on button "Filter" at bounding box center [1405, 148] width 71 height 27
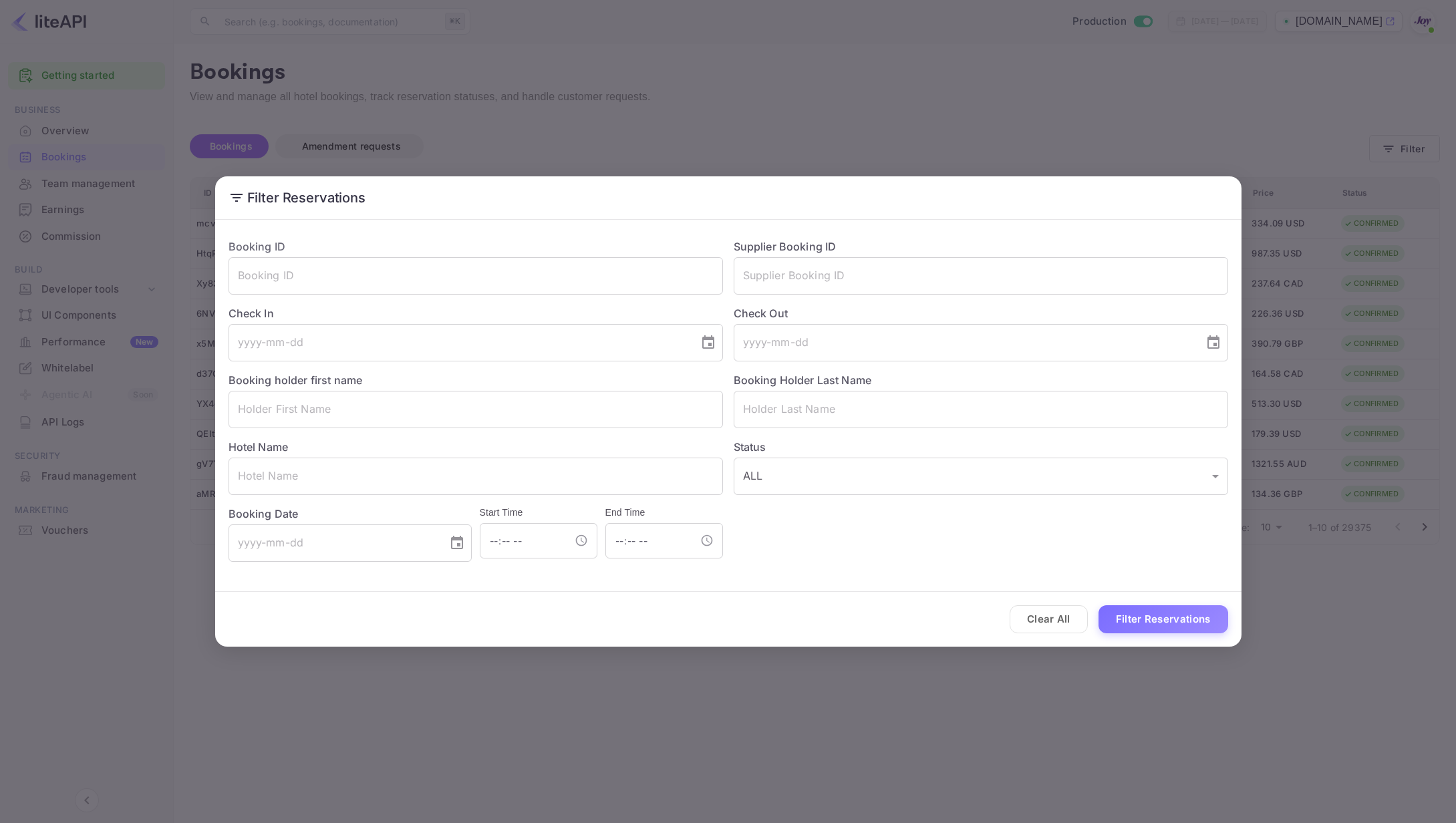
click at [759, 105] on div "Filter Reservations Booking ID ​ Supplier Booking ID ​ Check In ​ Check Out ​ B…" at bounding box center [728, 412] width 1456 height 823
